Goal: Navigation & Orientation: Find specific page/section

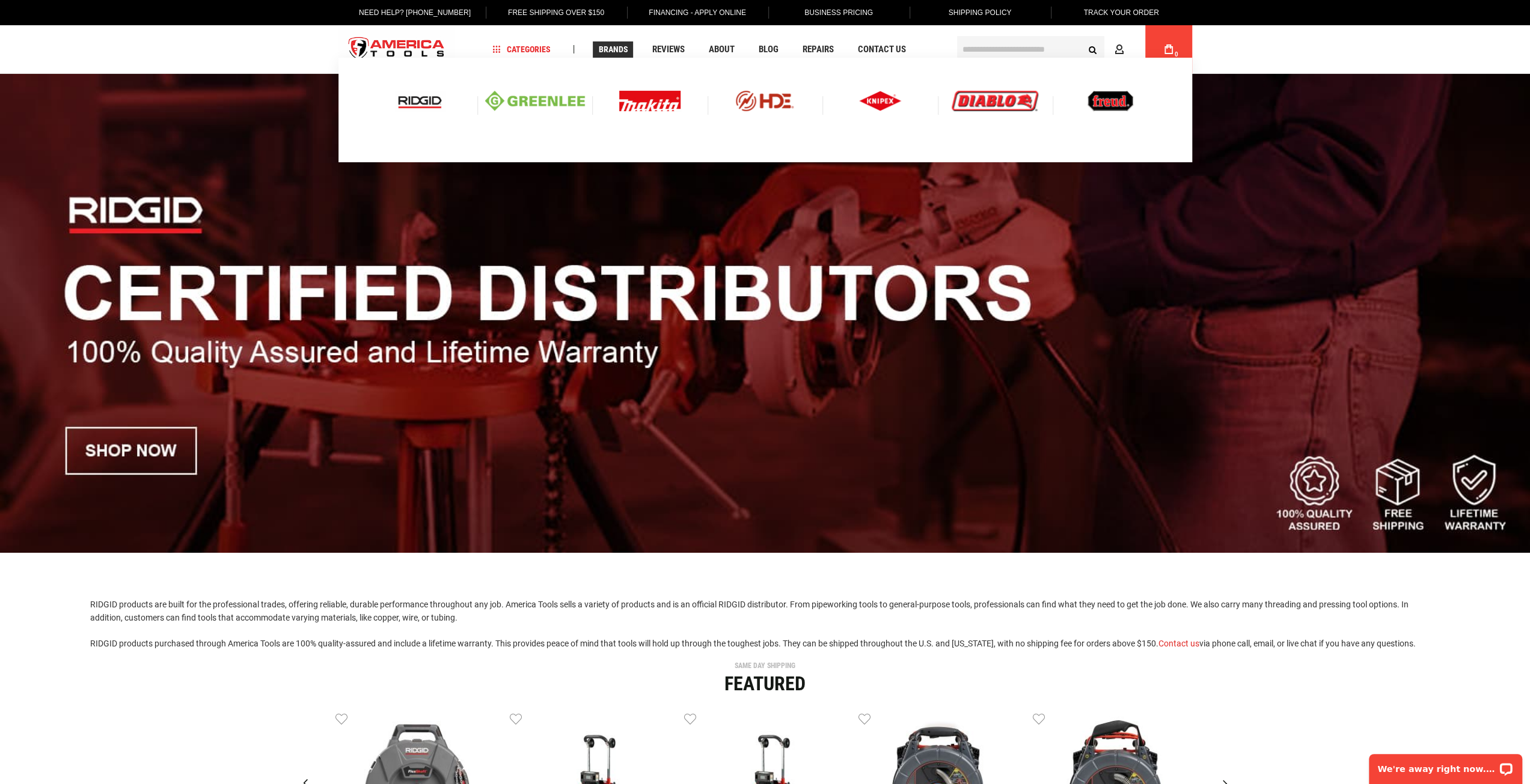
click at [429, 108] on img at bounding box center [420, 101] width 50 height 21
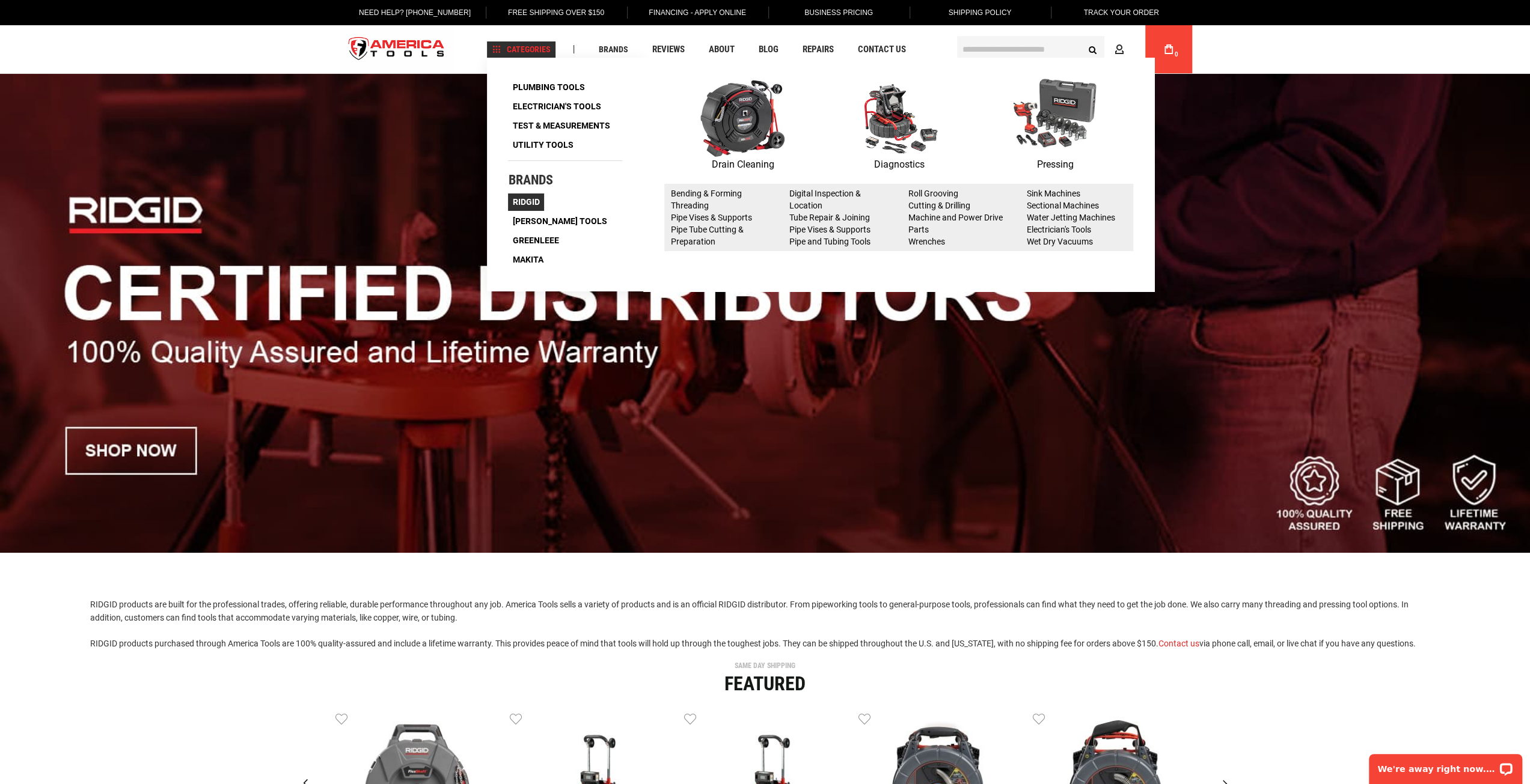
click at [524, 200] on span "Ridgid" at bounding box center [525, 202] width 27 height 9
